Goal: Book appointment/travel/reservation

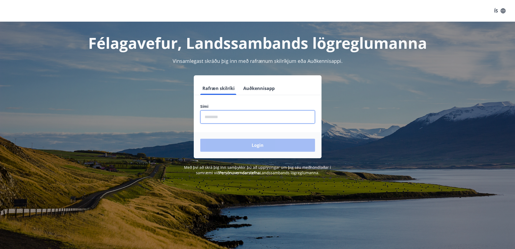
click at [236, 113] on input "phone" at bounding box center [257, 116] width 115 height 13
type input "********"
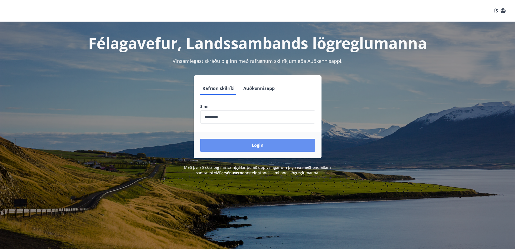
click at [256, 143] on button "Login" at bounding box center [257, 144] width 115 height 13
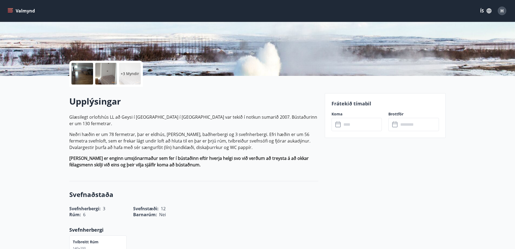
scroll to position [108, 0]
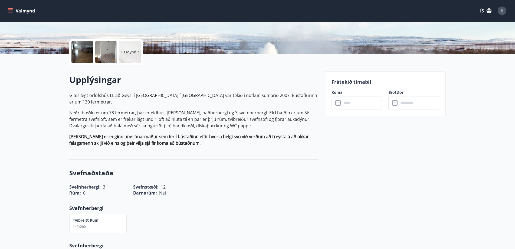
click at [359, 104] on input "text" at bounding box center [362, 102] width 40 height 13
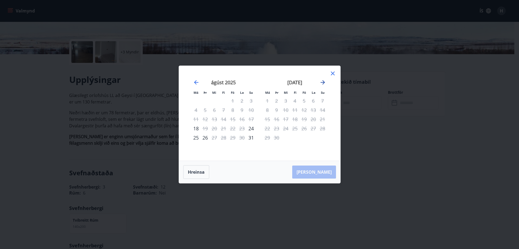
click at [322, 82] on icon "Move forward to switch to the next month." at bounding box center [323, 82] width 4 height 4
click at [323, 82] on icon "Move forward to switch to the next month." at bounding box center [323, 82] width 4 height 4
click at [331, 72] on icon at bounding box center [333, 73] width 6 height 6
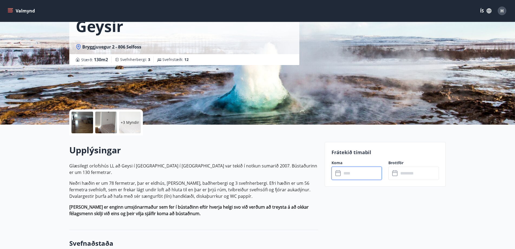
scroll to position [0, 0]
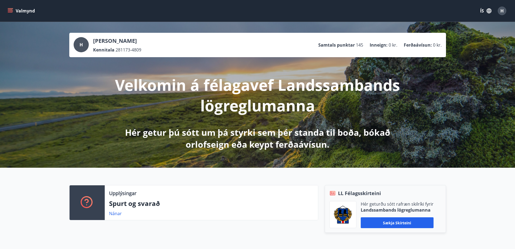
click at [27, 11] on button "Valmynd" at bounding box center [21, 11] width 31 height 10
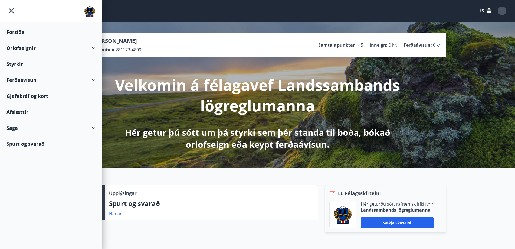
click at [83, 48] on div "Orlofseignir" at bounding box center [50, 48] width 89 height 16
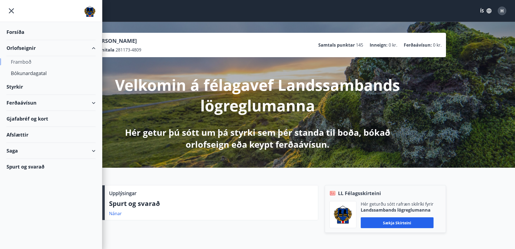
click at [28, 62] on div "Framboð" at bounding box center [51, 61] width 80 height 11
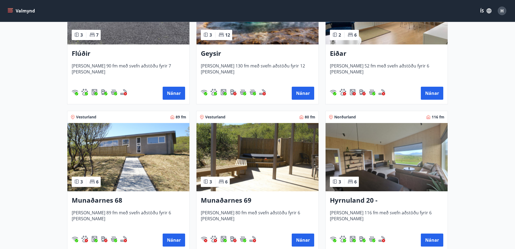
scroll to position [162, 0]
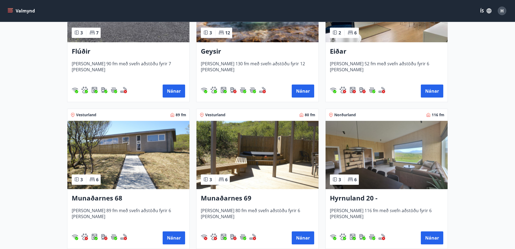
click at [110, 198] on h3 "Munaðarnes 68" at bounding box center [128, 198] width 113 height 10
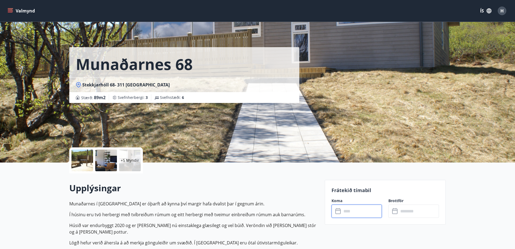
click at [353, 213] on input "text" at bounding box center [362, 210] width 40 height 13
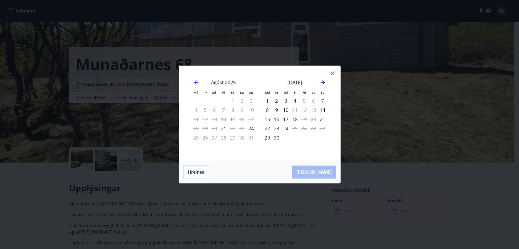
click at [320, 83] on icon "Move forward to switch to the next month." at bounding box center [323, 82] width 6 height 6
click at [323, 82] on icon "Move forward to switch to the next month." at bounding box center [323, 82] width 4 height 4
click at [322, 83] on icon "Move forward to switch to the next month." at bounding box center [323, 82] width 6 height 6
click at [333, 73] on icon at bounding box center [333, 73] width 6 height 6
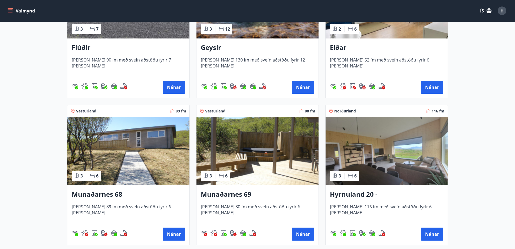
scroll to position [190, 0]
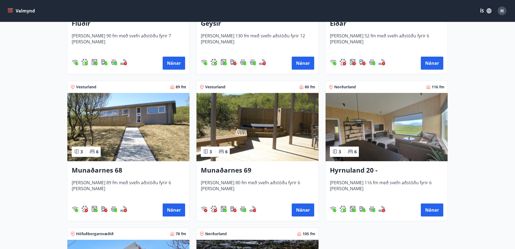
click at [268, 120] on img at bounding box center [257, 127] width 122 height 68
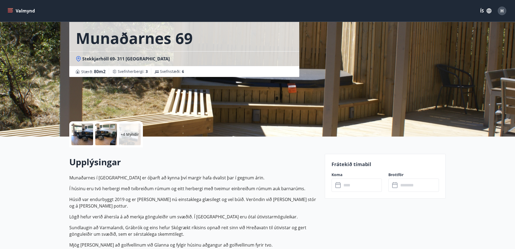
scroll to position [54, 0]
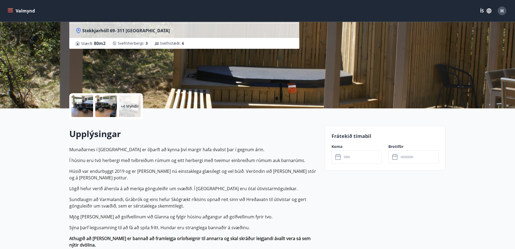
click at [356, 161] on input "text" at bounding box center [362, 156] width 40 height 13
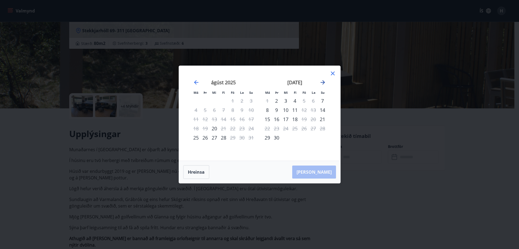
click at [323, 82] on icon "Move forward to switch to the next month." at bounding box center [323, 82] width 6 height 6
click at [332, 72] on icon at bounding box center [333, 73] width 6 height 6
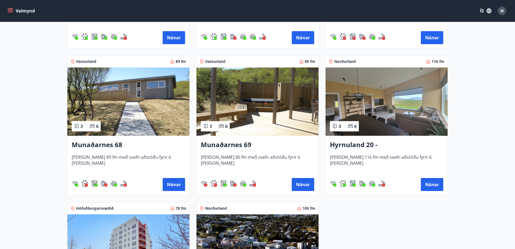
scroll to position [271, 0]
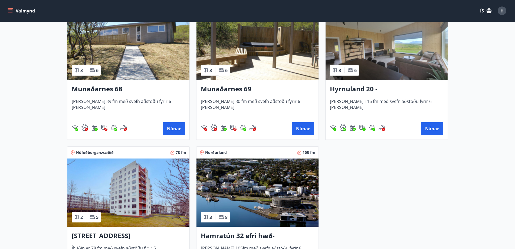
click at [406, 49] on img at bounding box center [386, 46] width 122 height 68
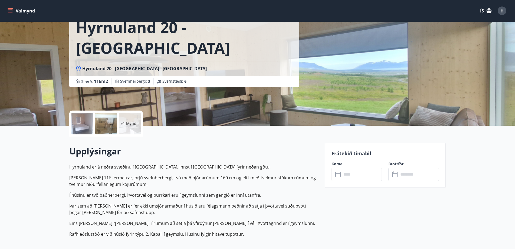
scroll to position [81, 0]
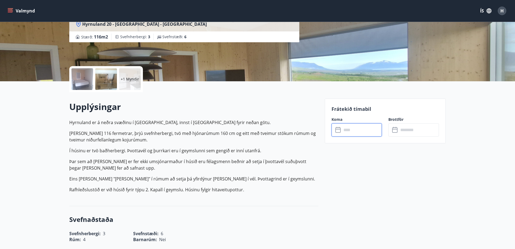
click at [350, 131] on input "text" at bounding box center [362, 129] width 40 height 13
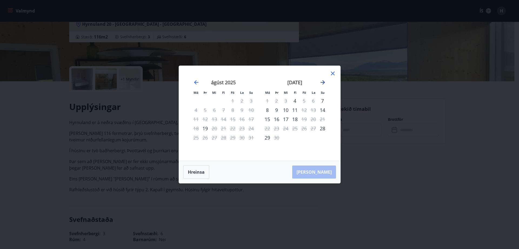
click at [323, 82] on icon "Move forward to switch to the next month." at bounding box center [323, 82] width 4 height 4
click at [268, 110] on div "6" at bounding box center [267, 109] width 9 height 9
click at [287, 111] on div "8" at bounding box center [285, 109] width 9 height 9
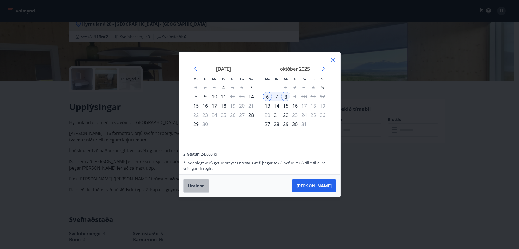
click at [194, 188] on button "Hreinsa" at bounding box center [196, 186] width 26 height 14
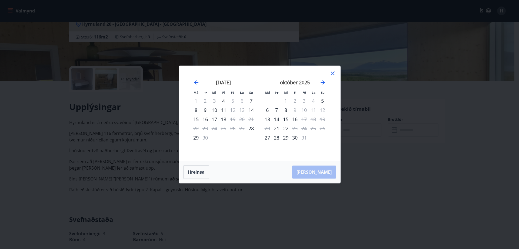
click at [333, 73] on icon at bounding box center [333, 73] width 6 height 6
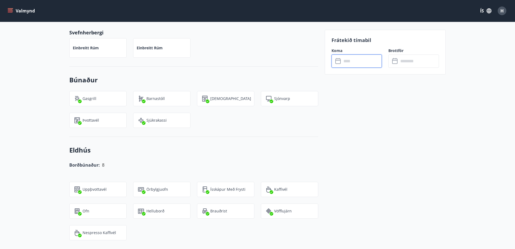
scroll to position [406, 0]
